Goal: Contribute content: Add original content to the website for others to see

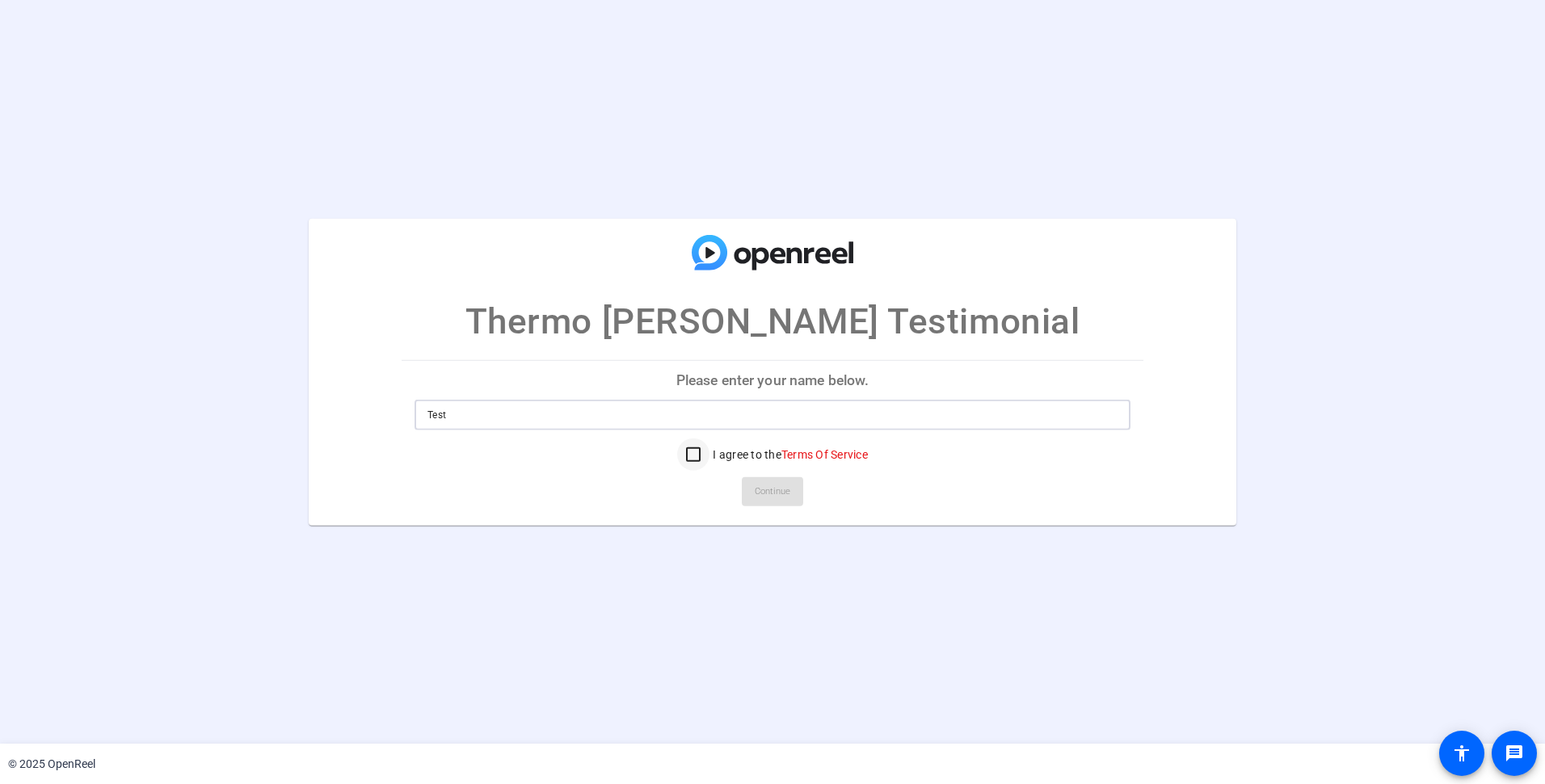
type input "Test"
click at [679, 452] on input "I agree to the Terms Of Service" at bounding box center [693, 455] width 33 height 33
checkbox input "true"
click at [782, 501] on span "Continue" at bounding box center [772, 492] width 35 height 24
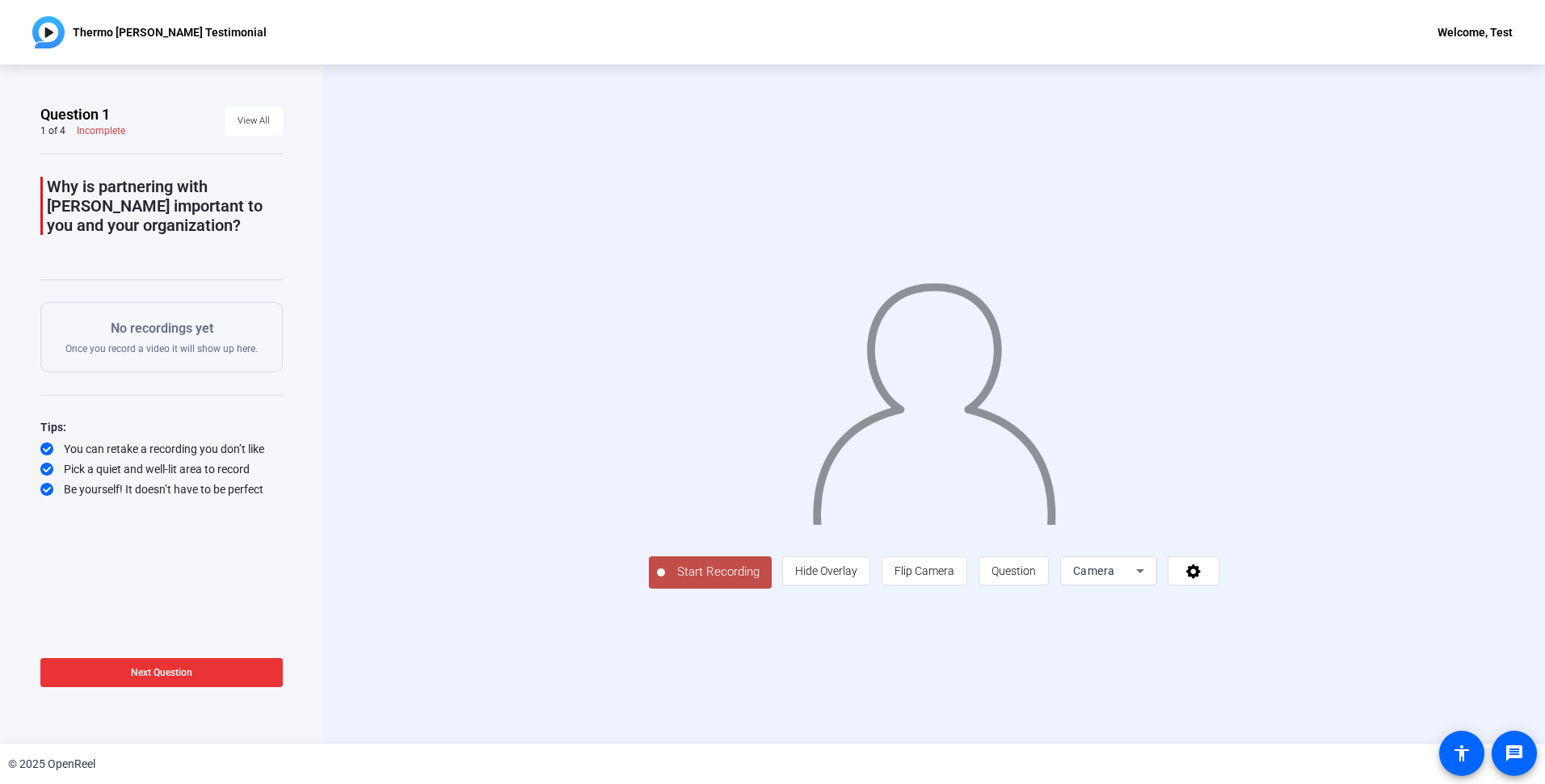
click at [193, 671] on span at bounding box center [161, 673] width 242 height 39
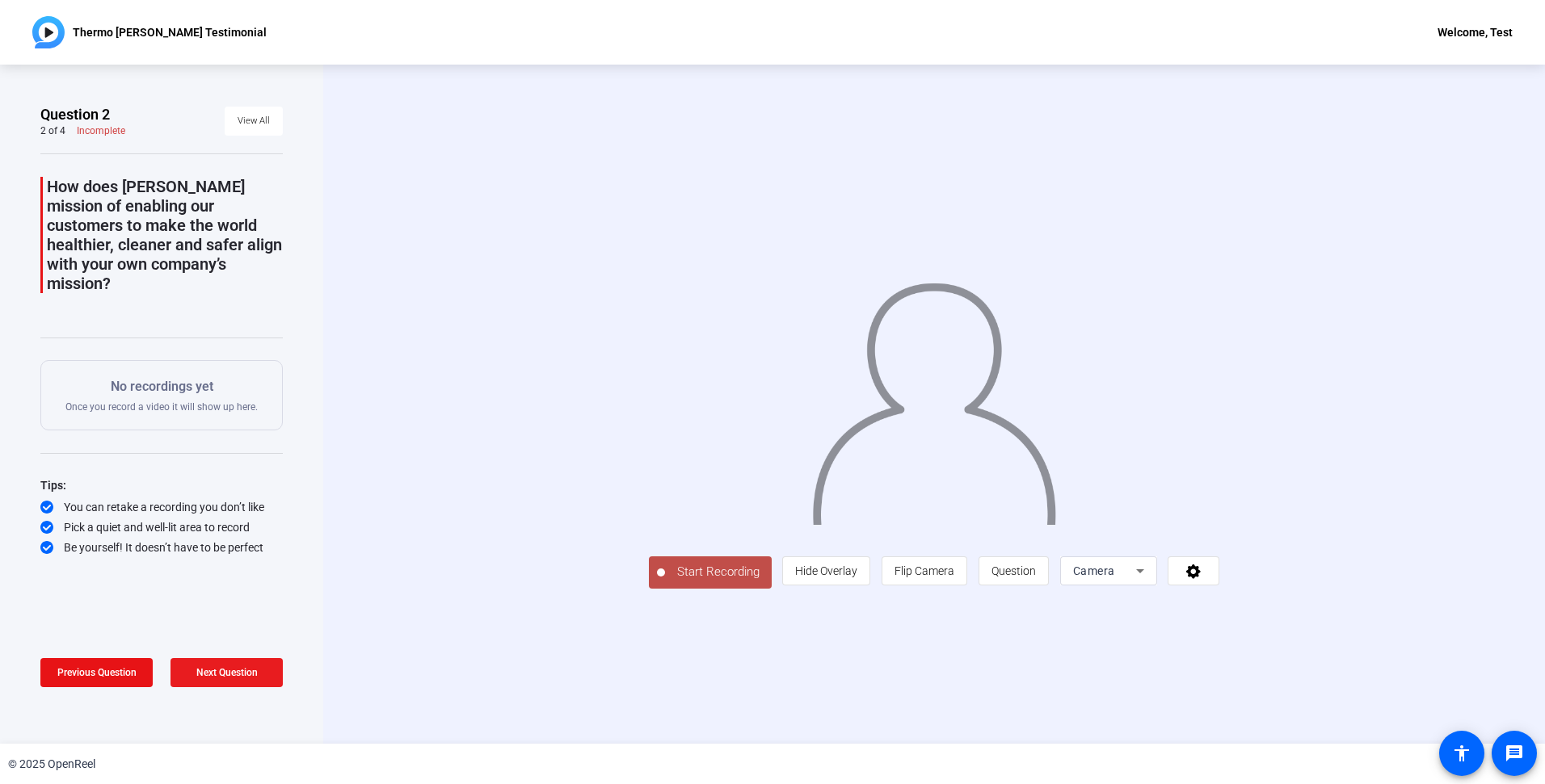
click at [214, 668] on span "Next Question" at bounding box center [226, 673] width 61 height 12
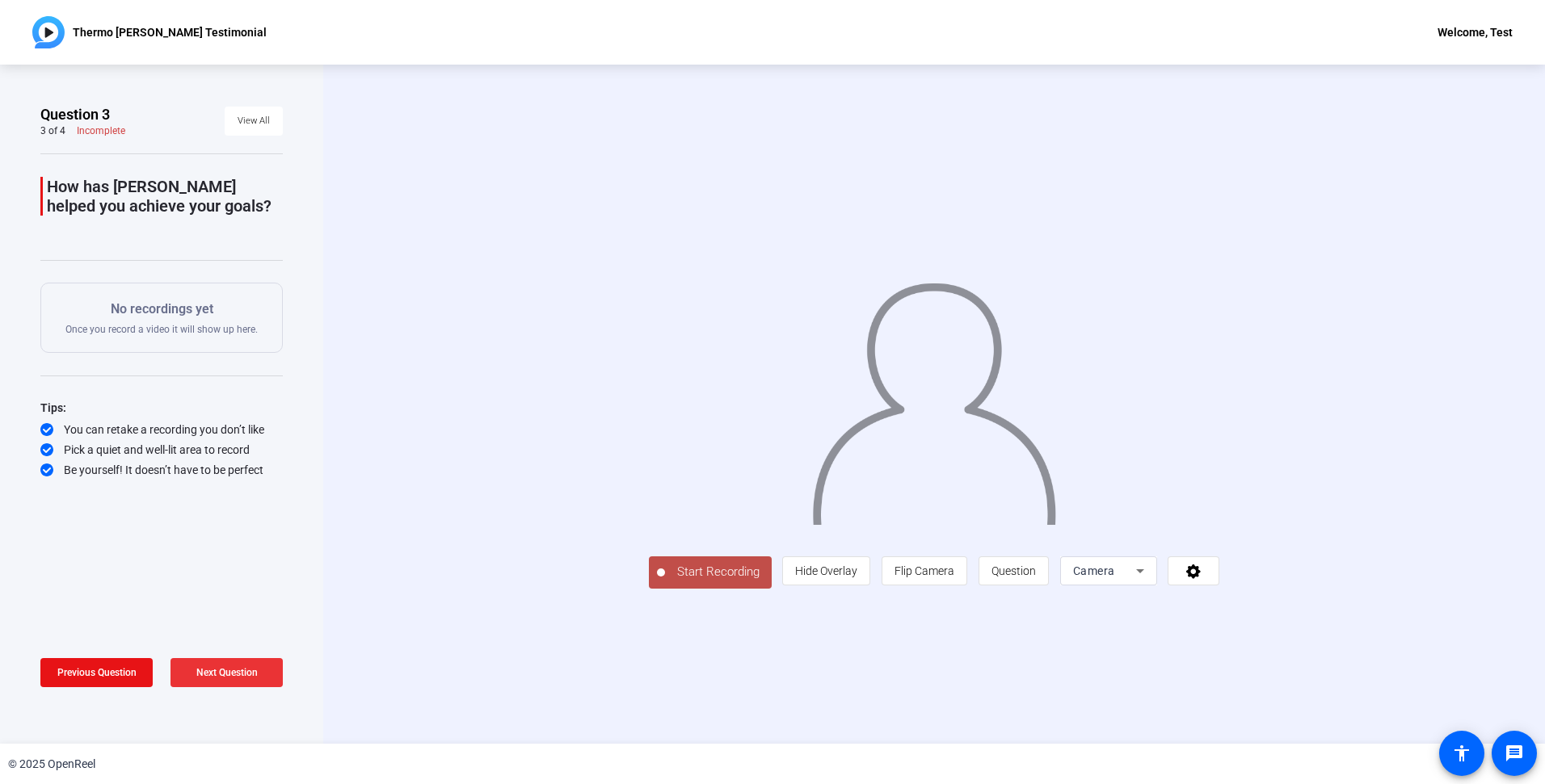
click at [214, 668] on span "Next Question" at bounding box center [226, 673] width 61 height 12
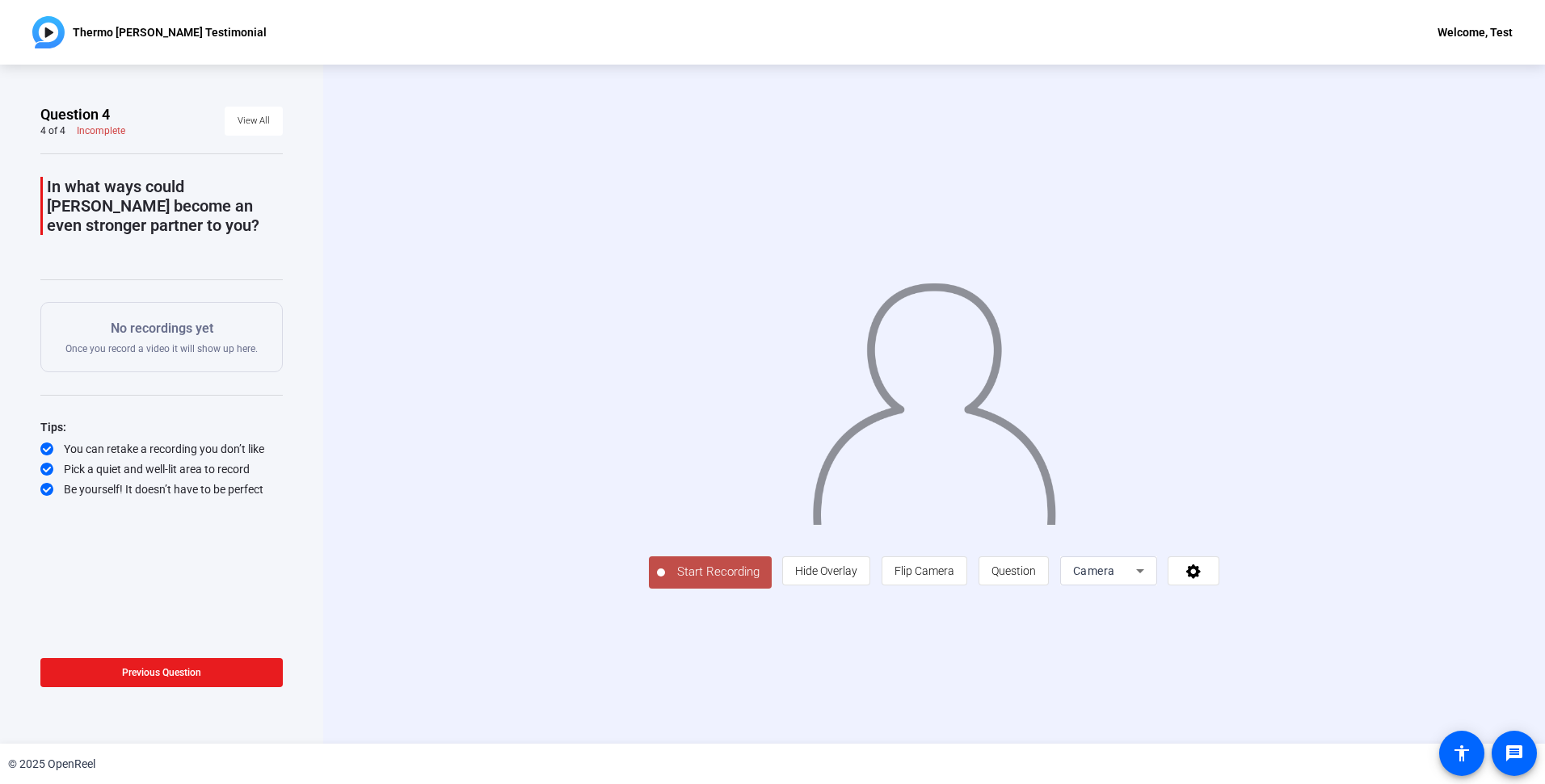
click at [152, 668] on span "Previous Question" at bounding box center [162, 673] width 80 height 12
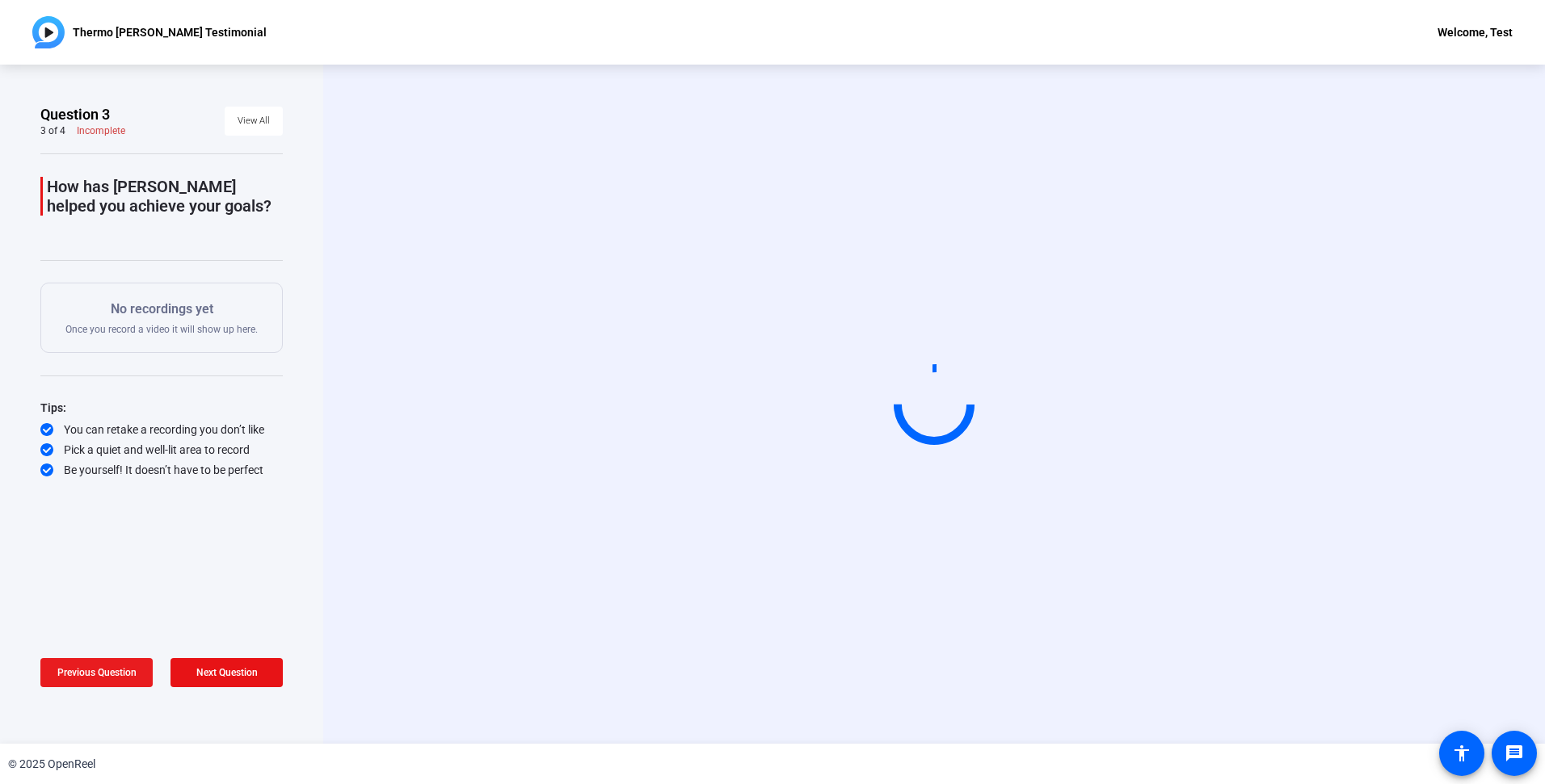
click at [132, 669] on span "Previous Question" at bounding box center [96, 673] width 80 height 12
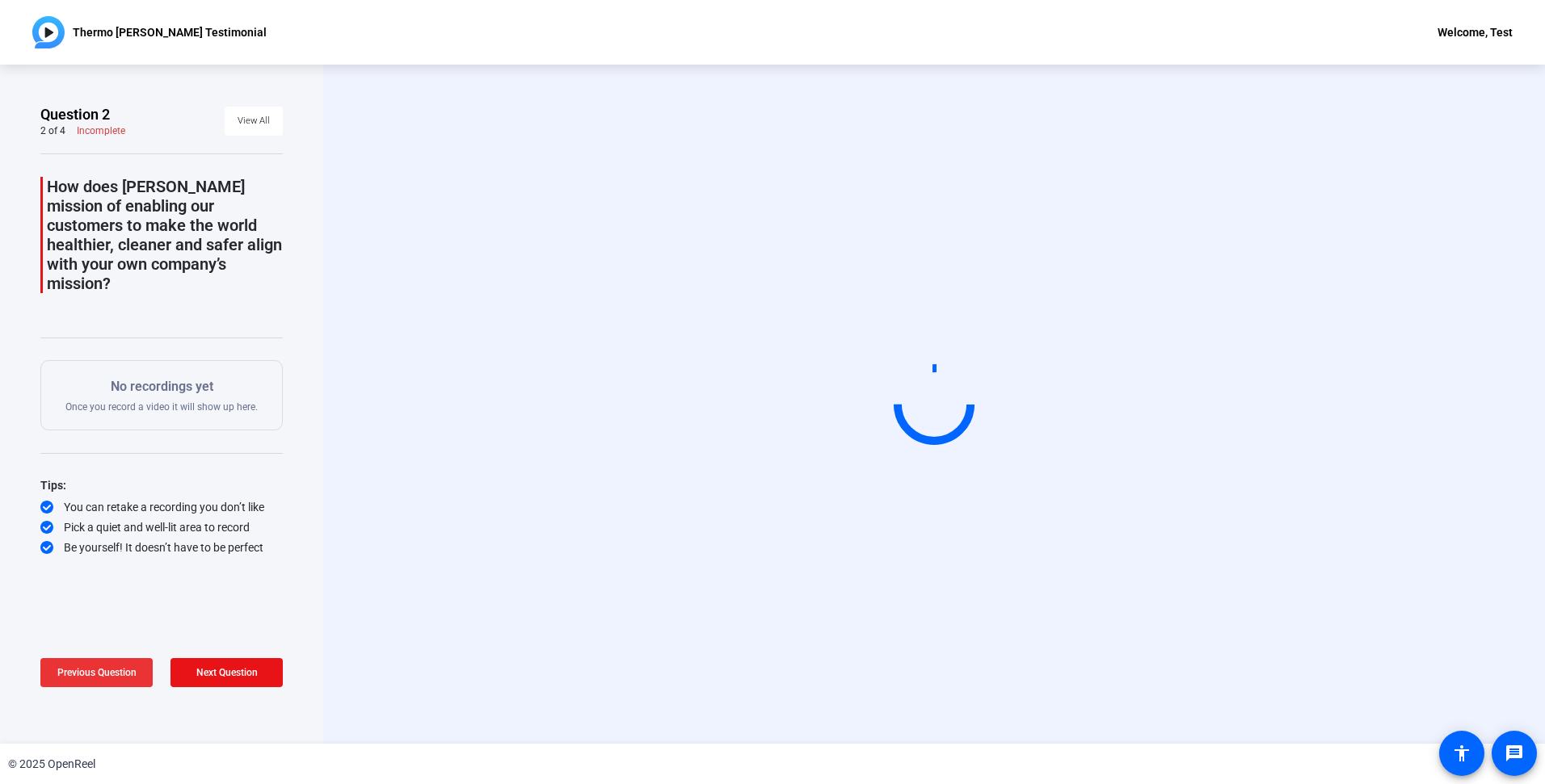
click at [132, 669] on span "Previous Question" at bounding box center [96, 673] width 80 height 12
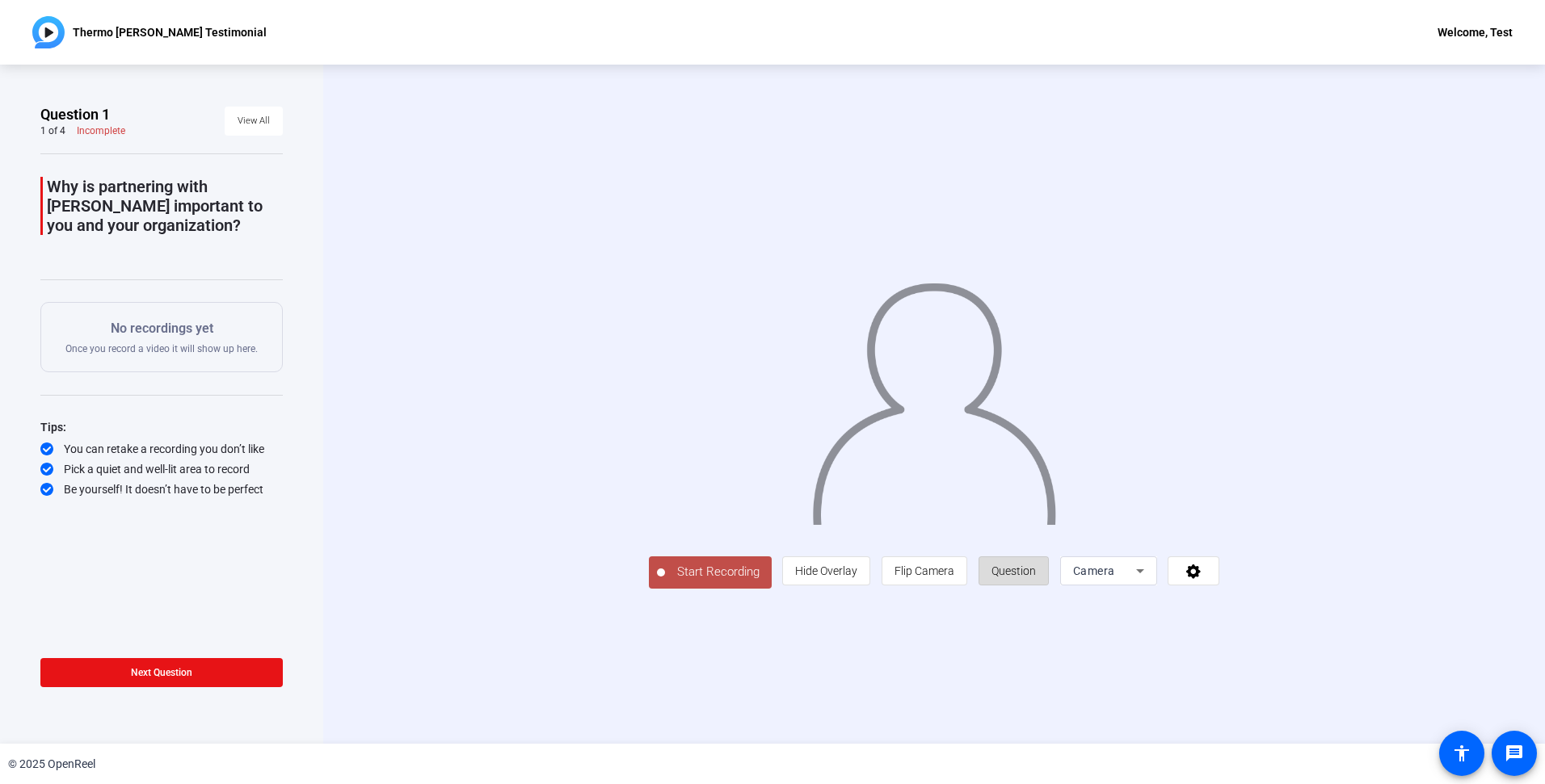
click at [1036, 577] on span "Question" at bounding box center [1013, 570] width 44 height 13
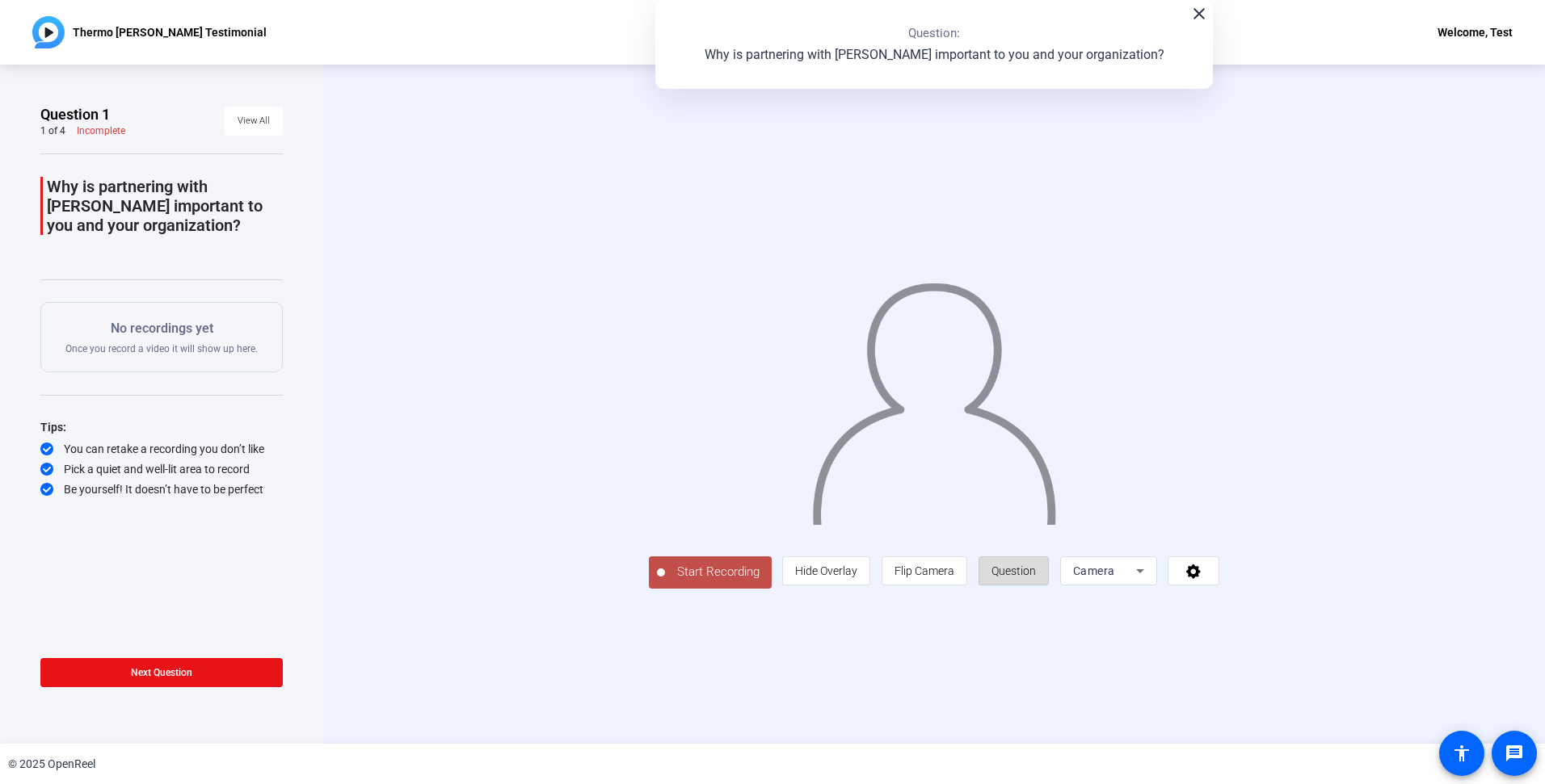
click at [1036, 577] on span "Question" at bounding box center [1013, 570] width 44 height 13
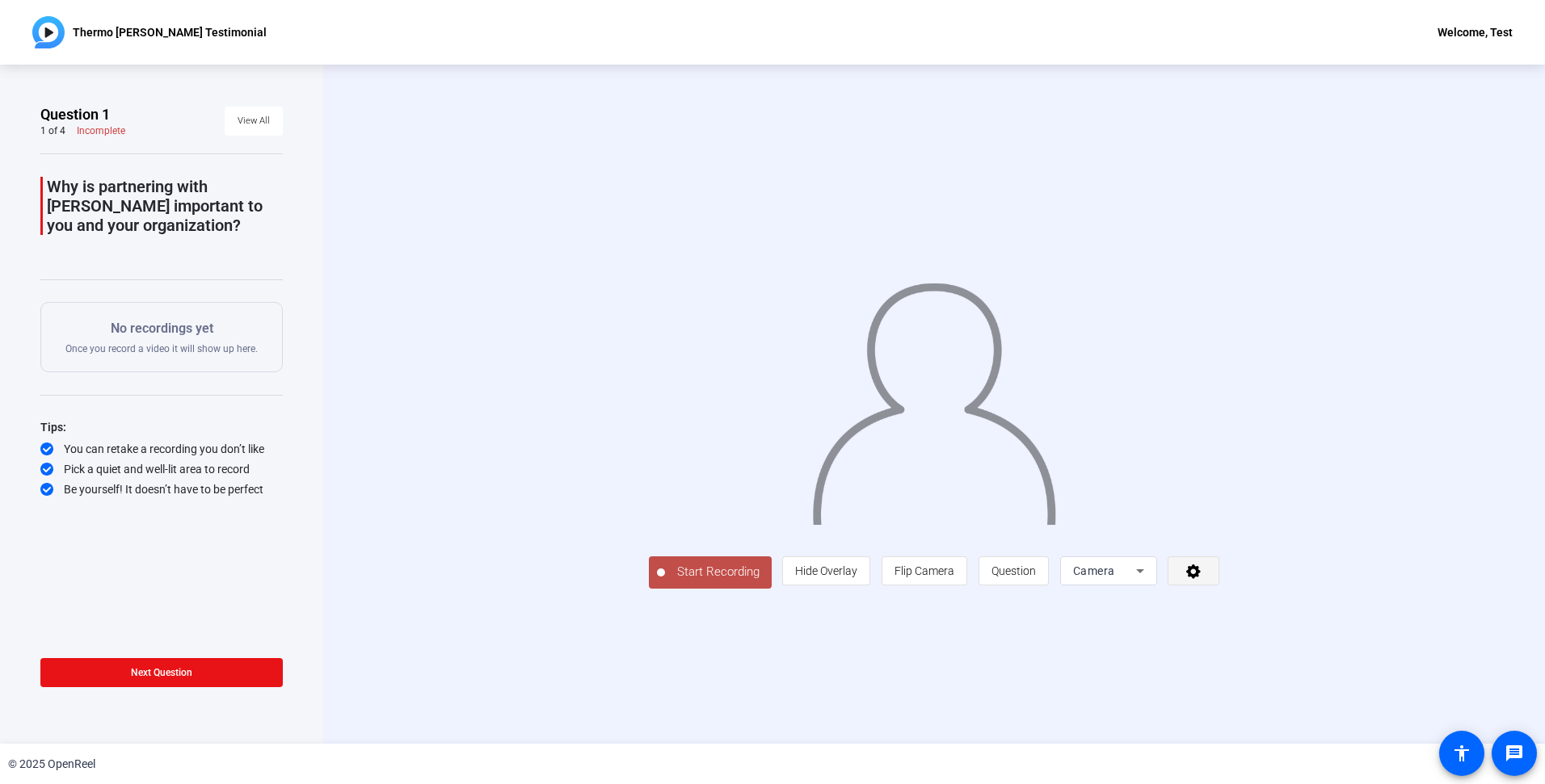
click at [1203, 579] on icon at bounding box center [1194, 570] width 18 height 16
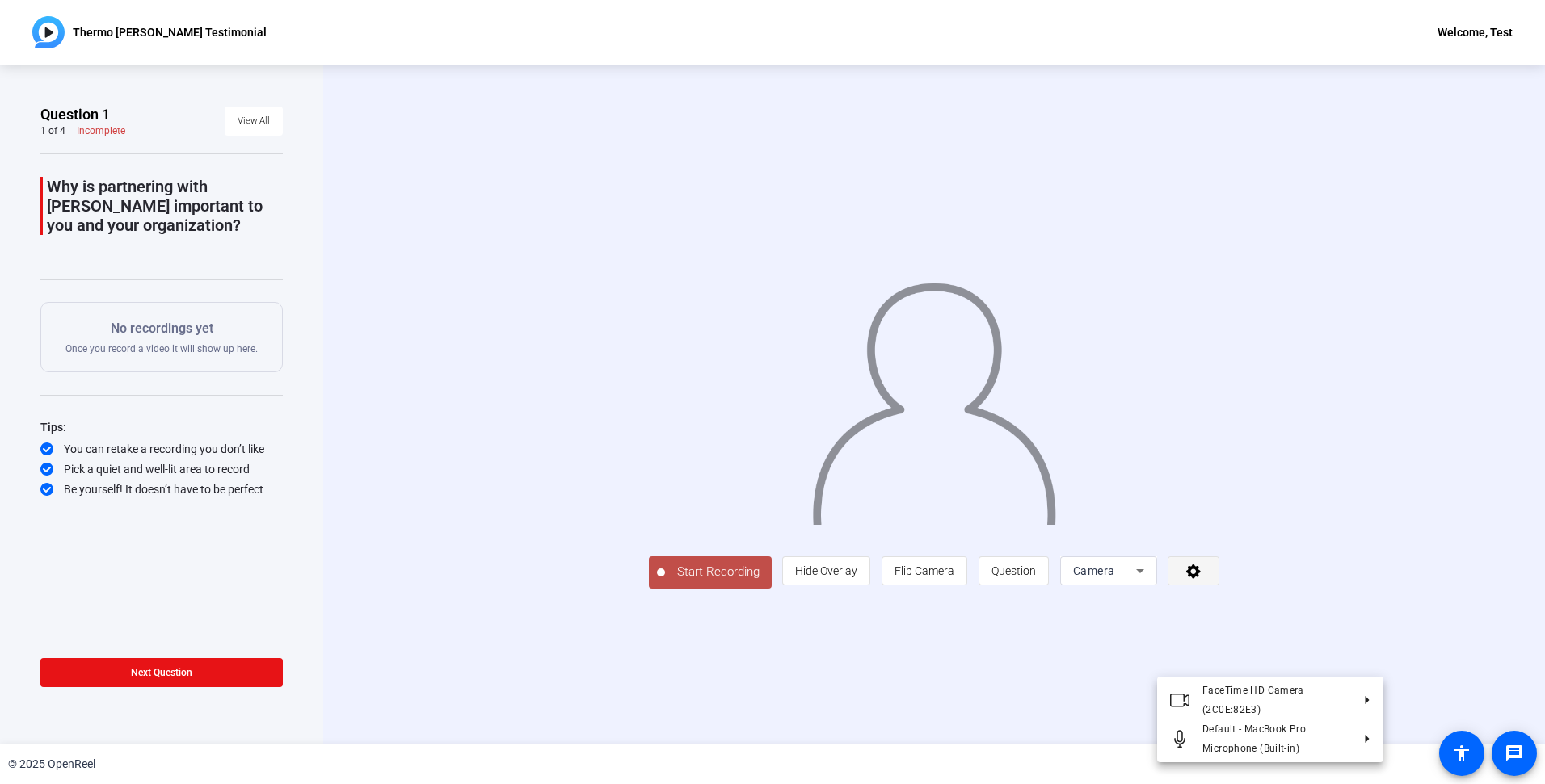
click at [1357, 663] on div at bounding box center [772, 392] width 1545 height 784
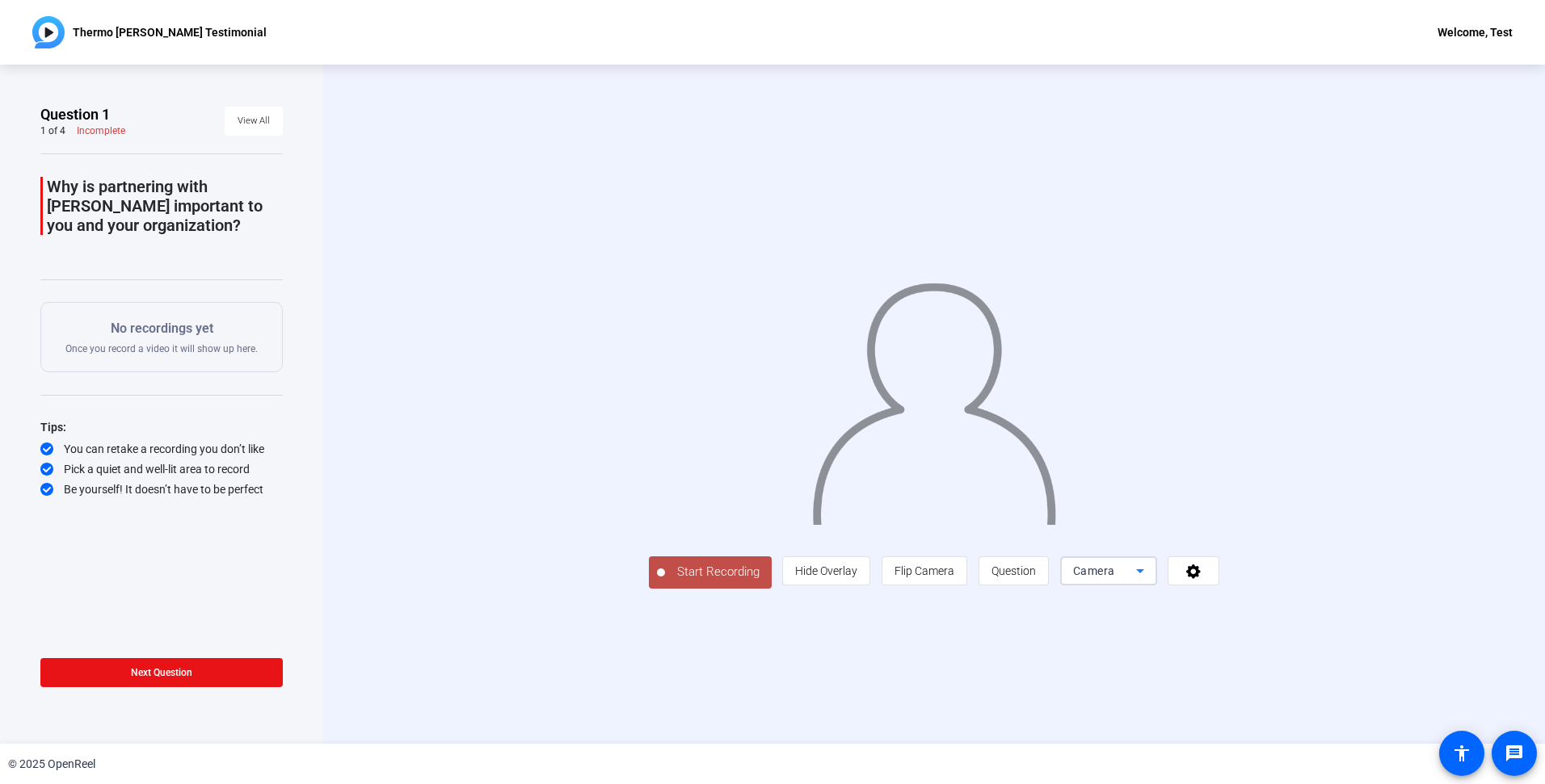
click at [1144, 574] on icon at bounding box center [1140, 571] width 8 height 4
click at [1303, 665] on div at bounding box center [772, 392] width 1545 height 784
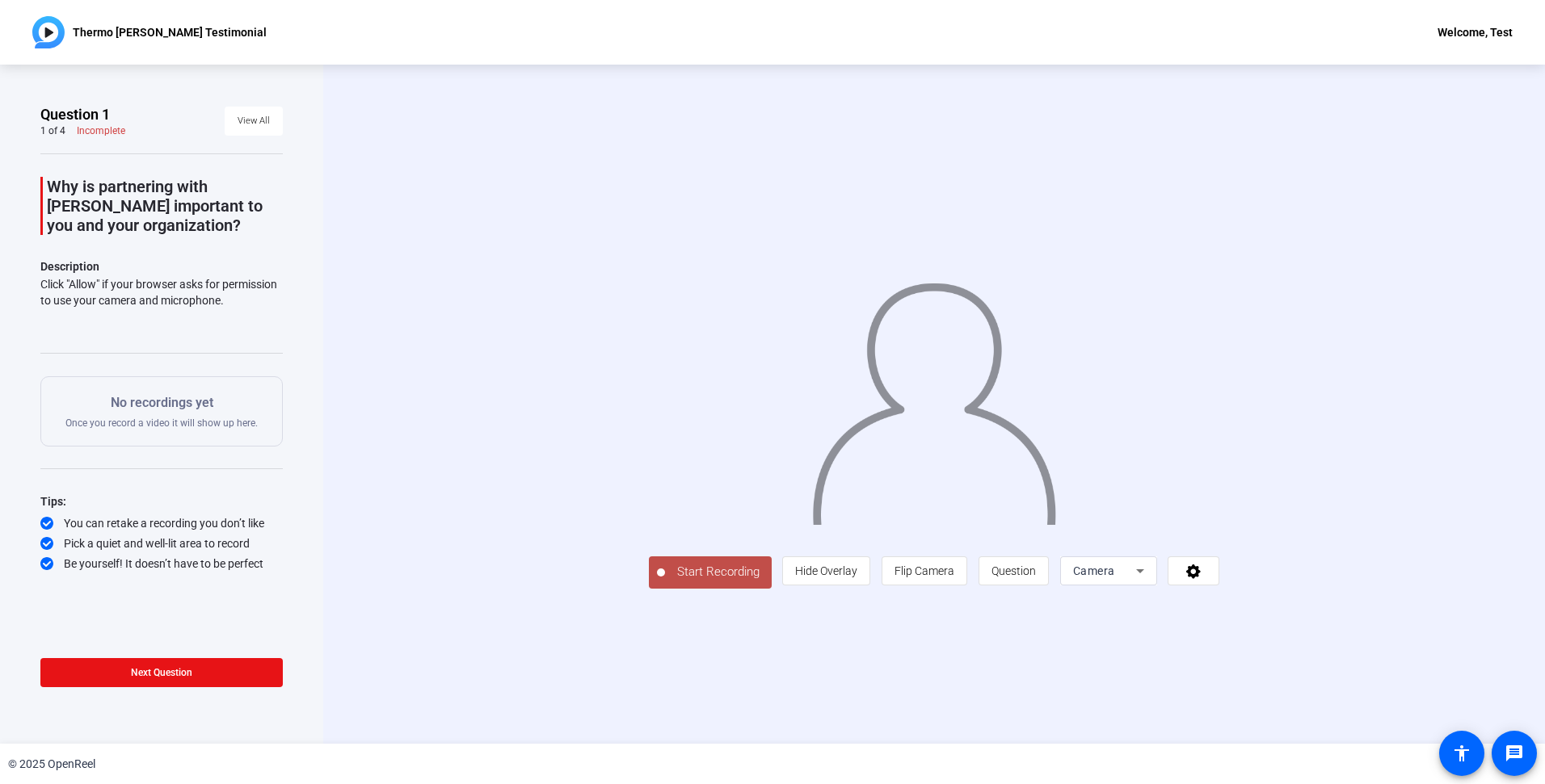
click at [665, 581] on span "Start Recording" at bounding box center [718, 572] width 106 height 18
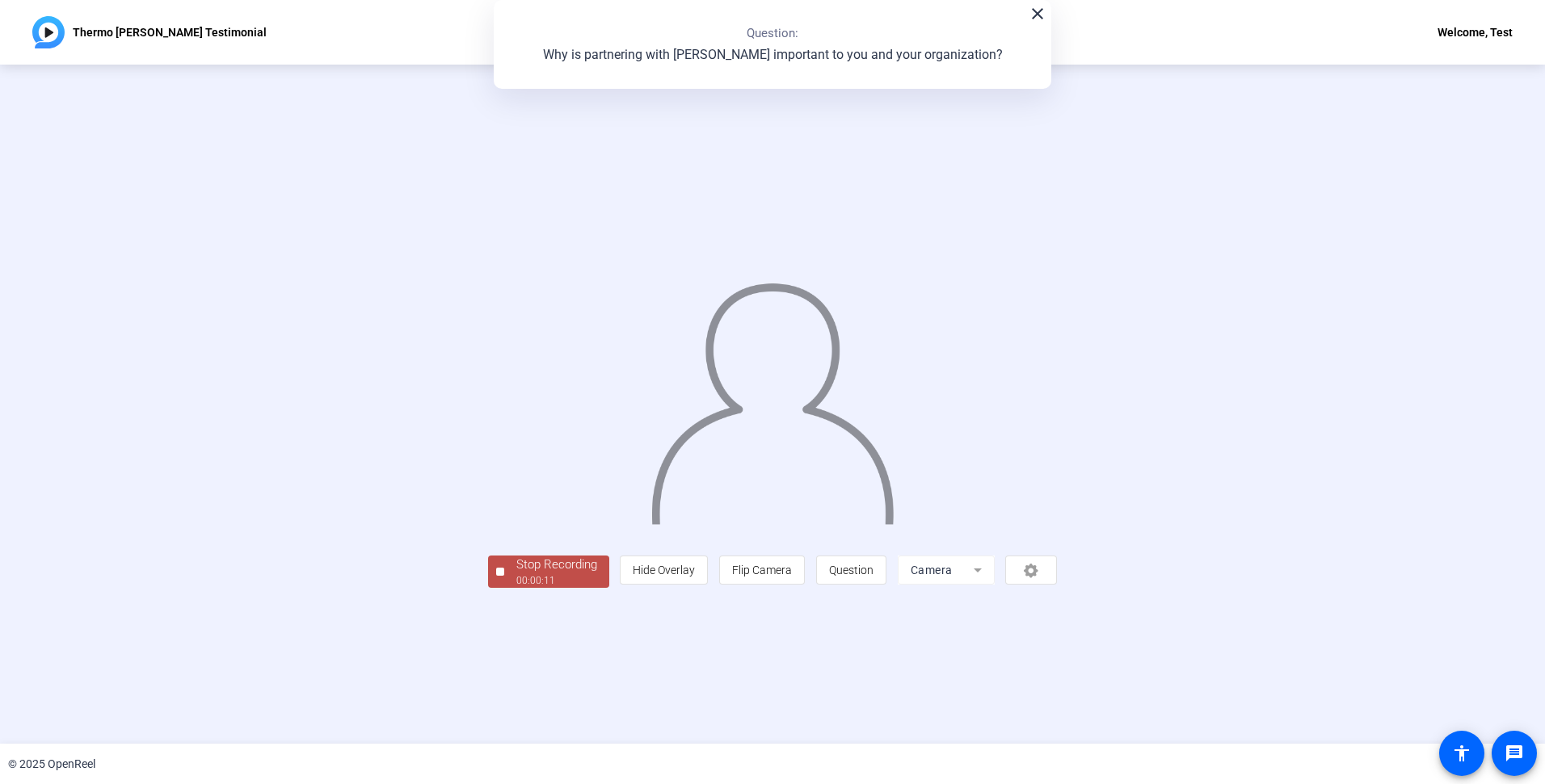
click at [516, 588] on div "00:00:11" at bounding box center [556, 580] width 80 height 14
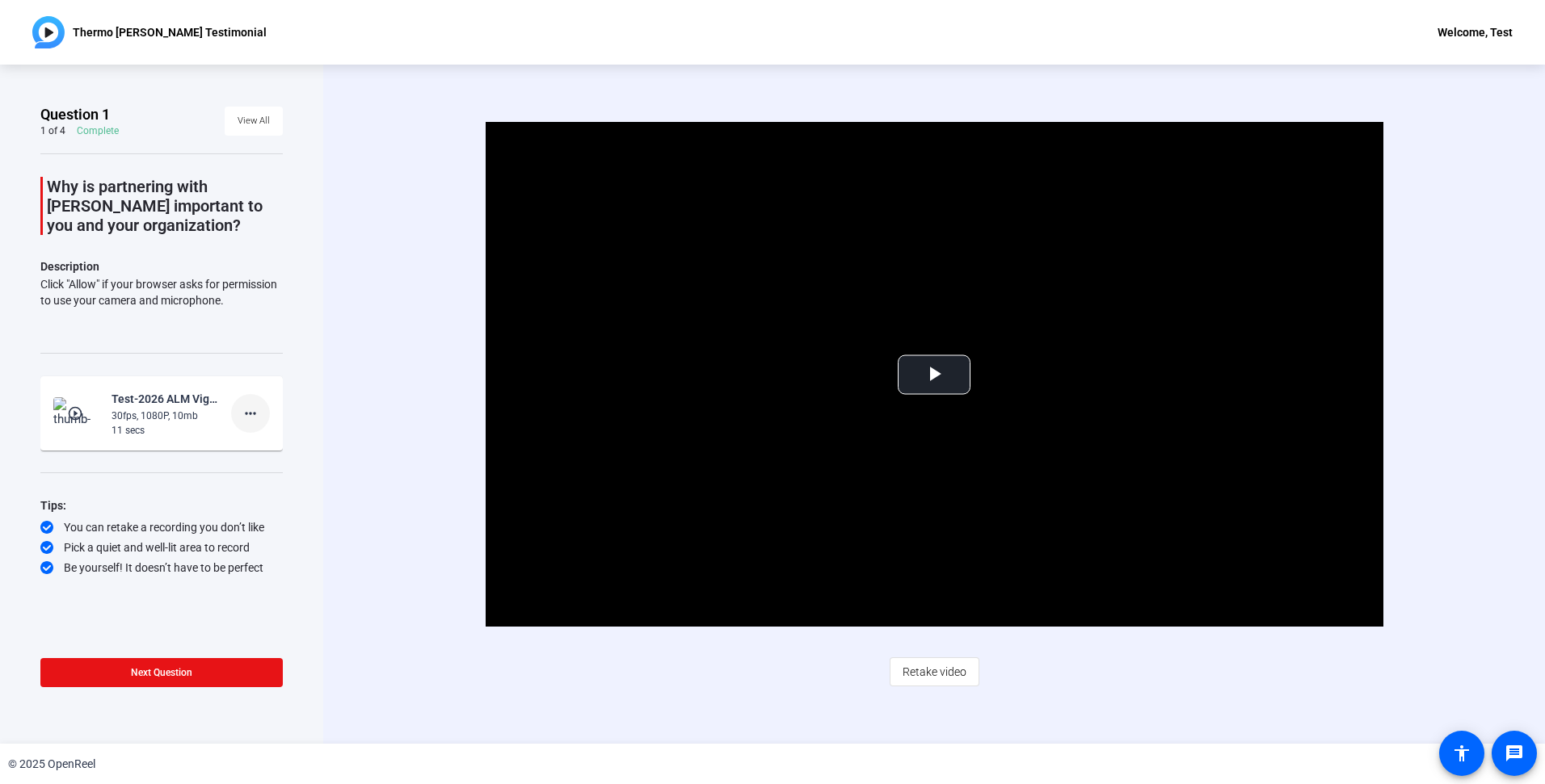
click at [245, 415] on mat-icon "more_horiz" at bounding box center [250, 413] width 19 height 19
click at [263, 447] on span "Delete clip" at bounding box center [276, 446] width 65 height 19
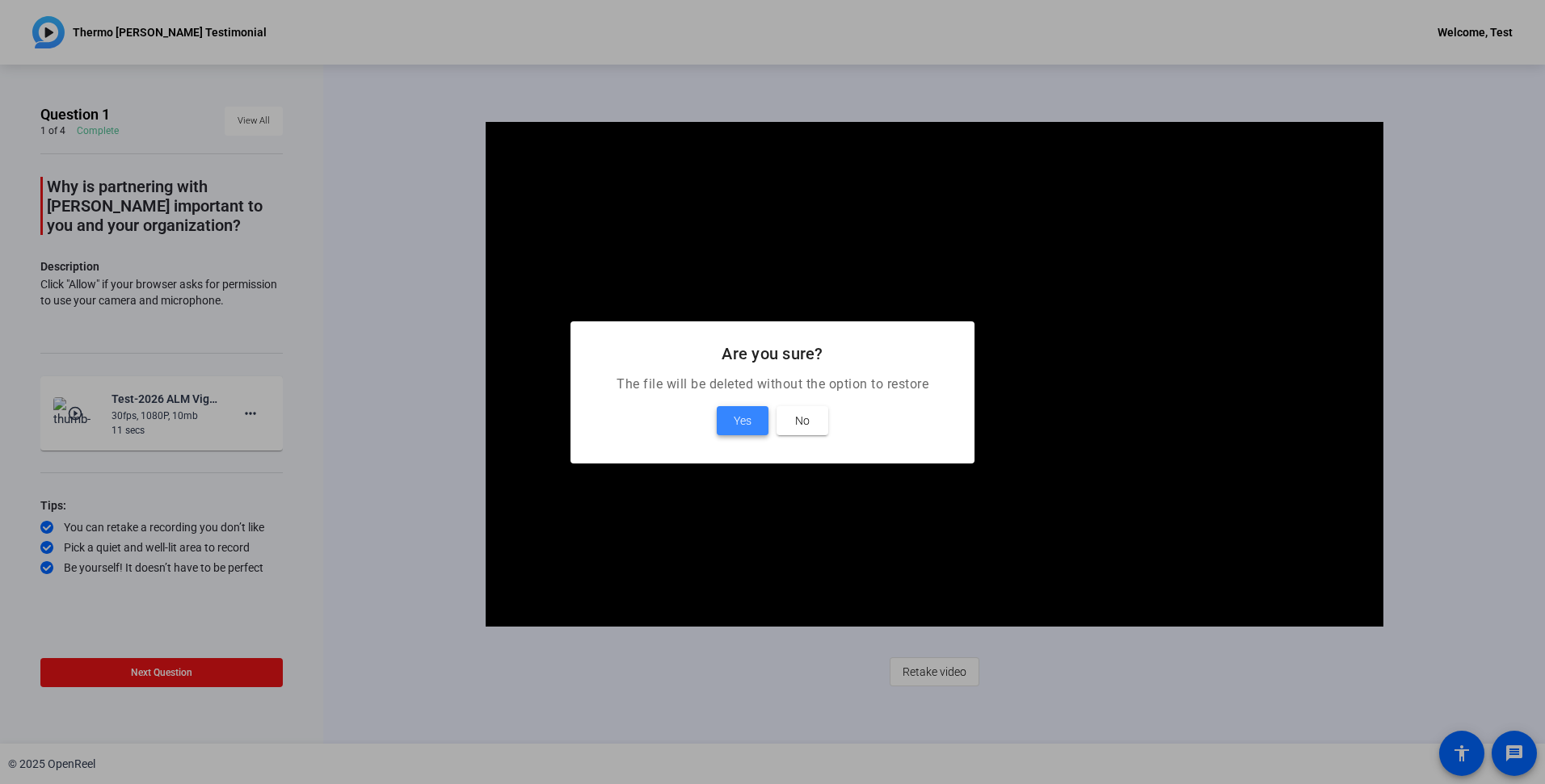
click at [736, 423] on span "Yes" at bounding box center [742, 420] width 18 height 19
